Goal: Transaction & Acquisition: Purchase product/service

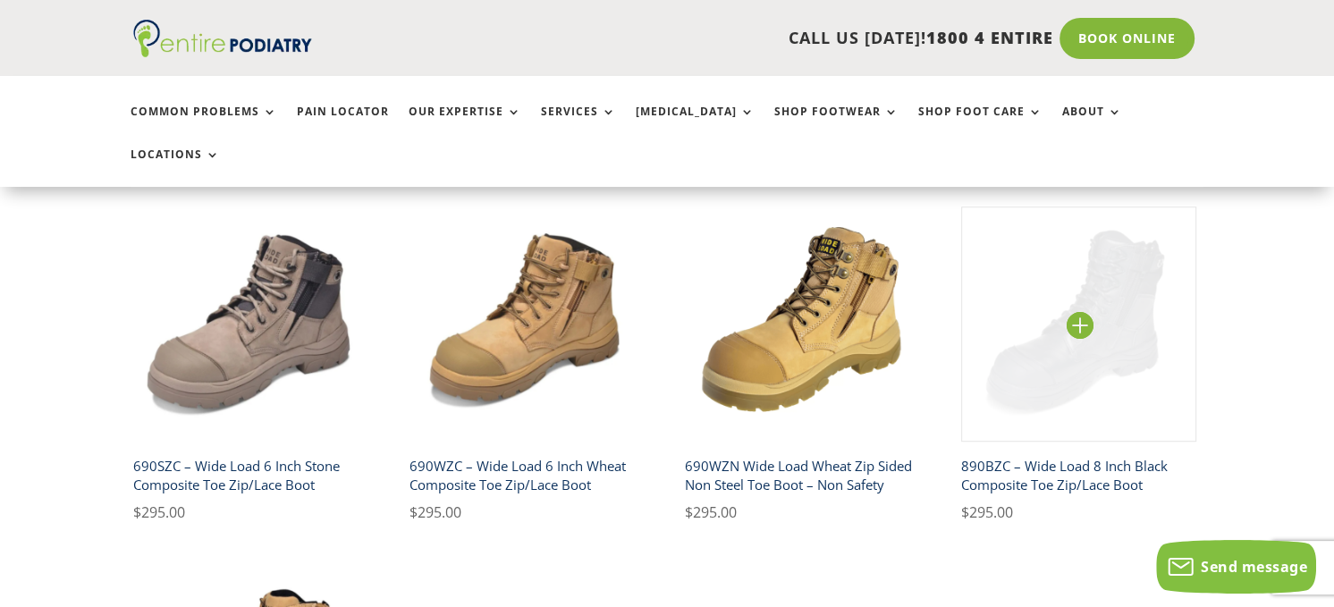
scroll to position [358, 0]
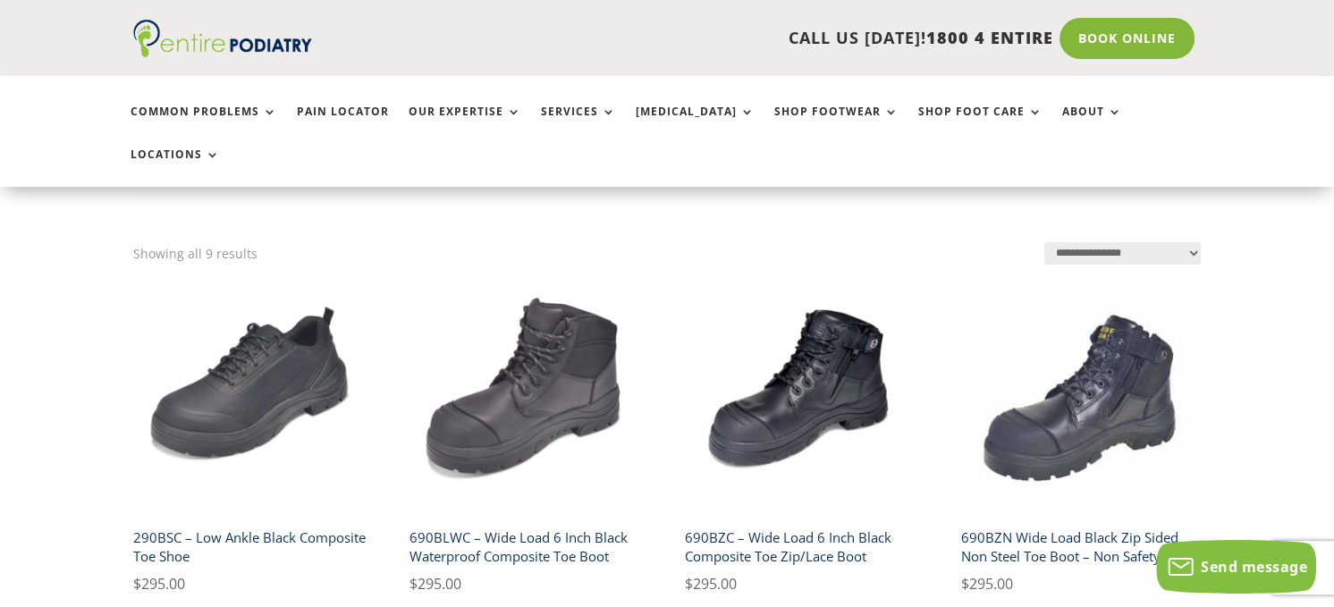
click at [823, 521] on h2 "690BZC – Wide Load 6 Inch Black Composite Toe Zip/Lace Boot" at bounding box center [802, 546] width 235 height 51
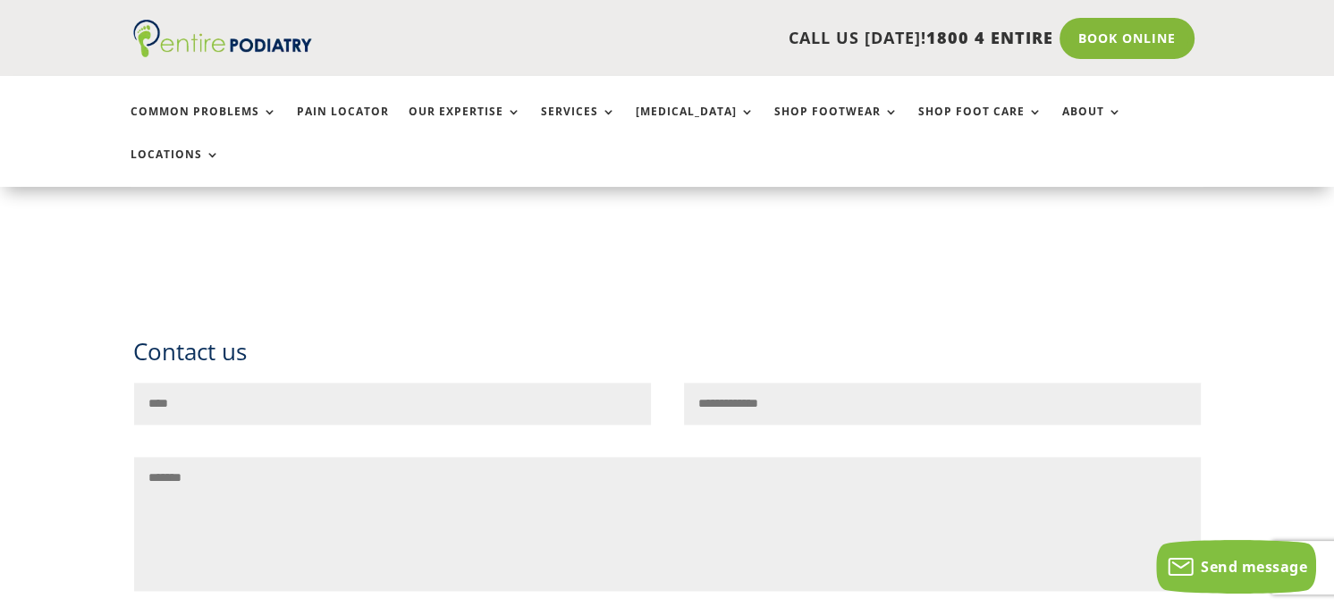
scroll to position [2147, 0]
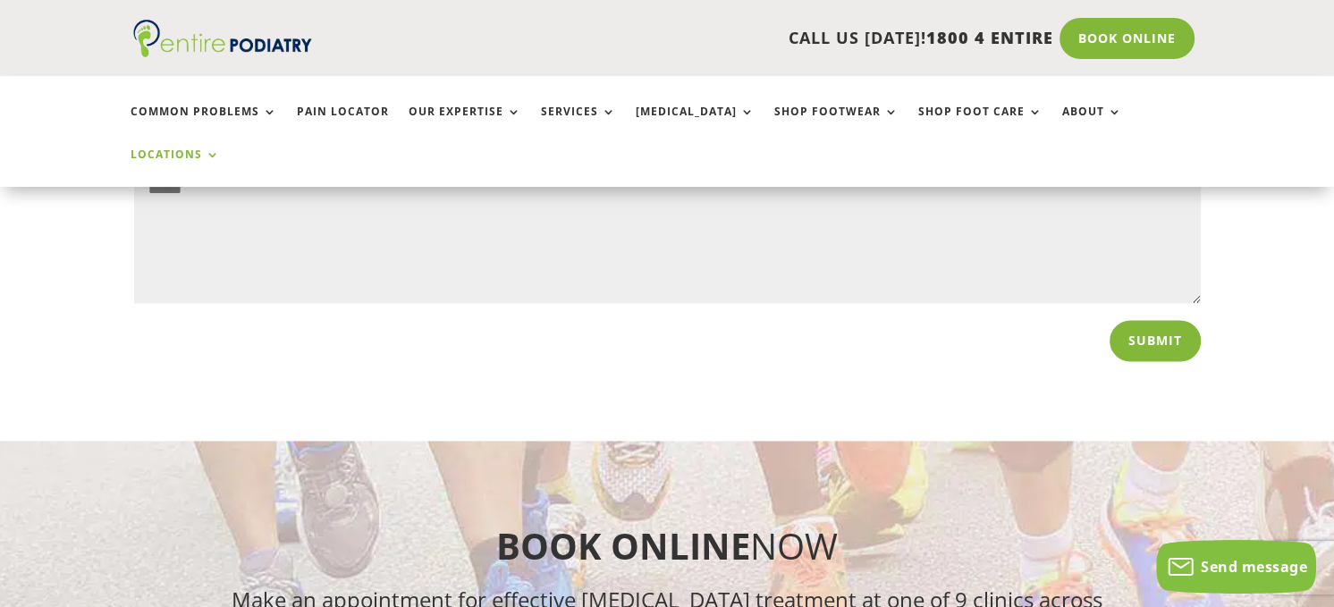
click at [220, 148] on link "Locations" at bounding box center [175, 167] width 89 height 38
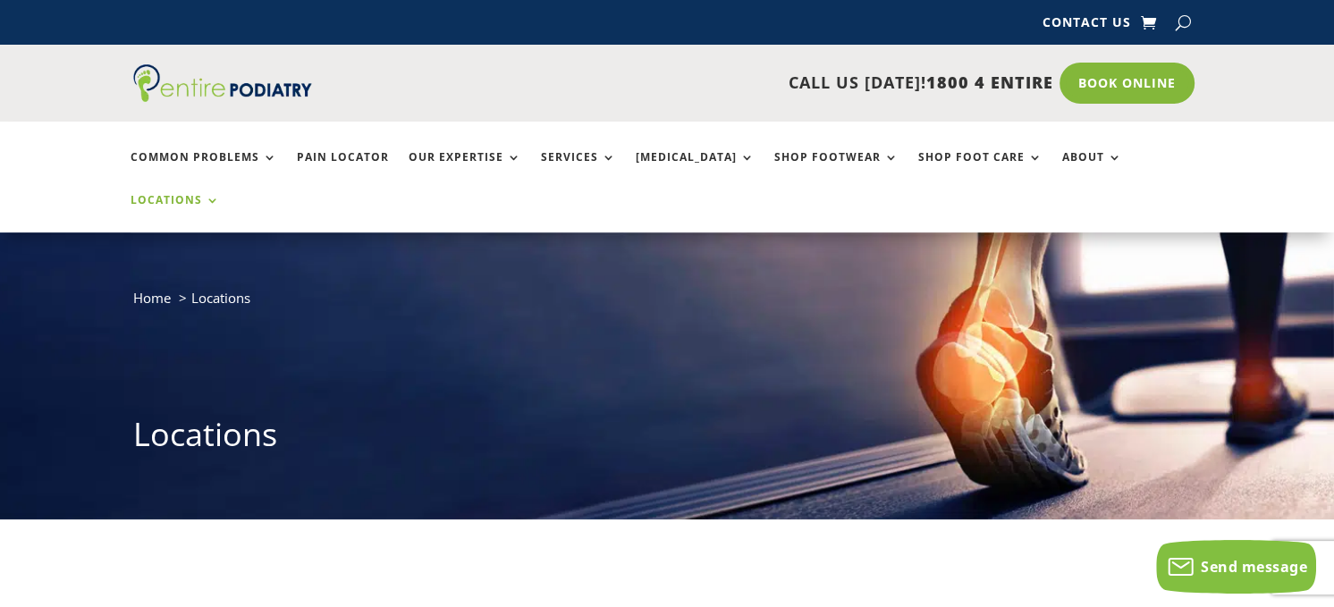
drag, startPoint x: 453, startPoint y: 404, endPoint x: 438, endPoint y: 383, distance: 26.3
